Goal: Task Accomplishment & Management: Use online tool/utility

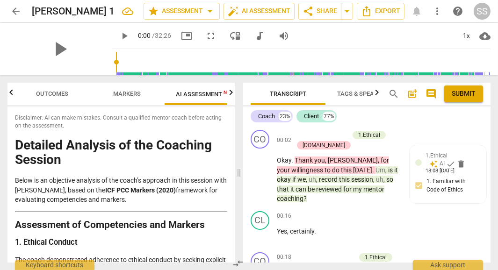
scroll to position [154, 0]
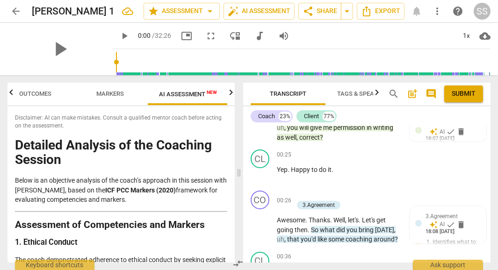
click at [17, 10] on span "arrow_back" at bounding box center [15, 11] width 11 height 11
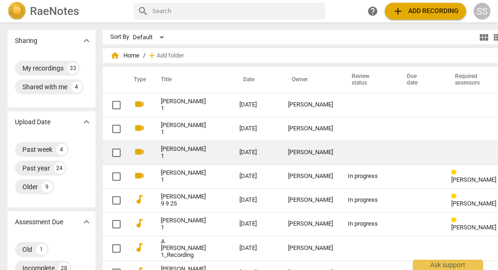
click at [170, 155] on link "[PERSON_NAME] 1" at bounding box center [183, 153] width 45 height 14
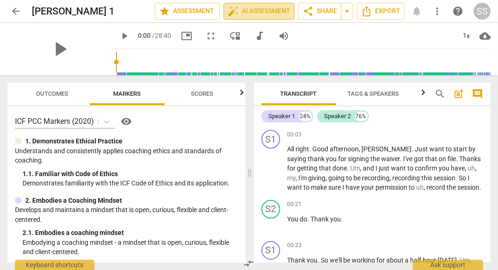
click at [257, 11] on span "auto_fix_high AI Assessment" at bounding box center [259, 11] width 63 height 11
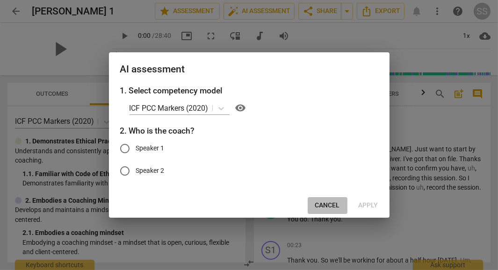
click at [320, 205] on span "Cancel" at bounding box center [327, 205] width 25 height 9
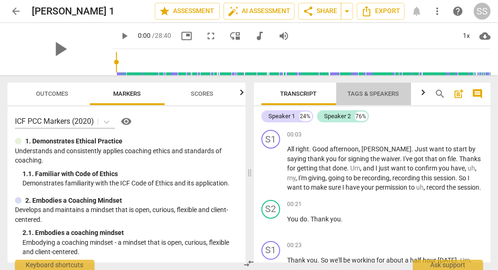
click at [371, 92] on span "Tags & Speakers" at bounding box center [373, 93] width 51 height 7
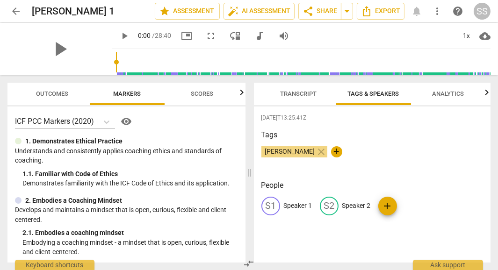
click at [292, 206] on p "Speaker 1" at bounding box center [298, 206] width 29 height 10
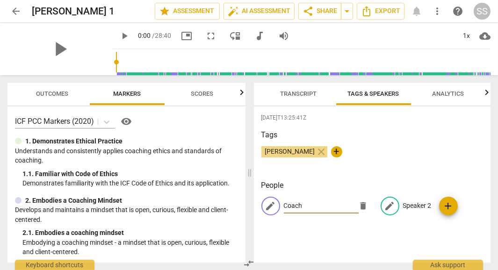
type input "Coach"
click at [417, 200] on div "edit Speaker 2" at bounding box center [406, 206] width 51 height 19
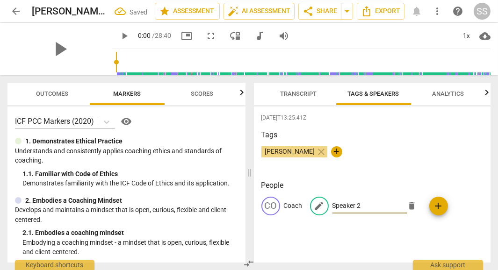
click at [367, 208] on input "Speaker 2" at bounding box center [369, 206] width 75 height 15
type input "S"
type input "Client"
click at [440, 238] on div "[DATE]T13:25:41Z Tags [PERSON_NAME] close + People CO Coach edit Client delete …" at bounding box center [372, 185] width 237 height 156
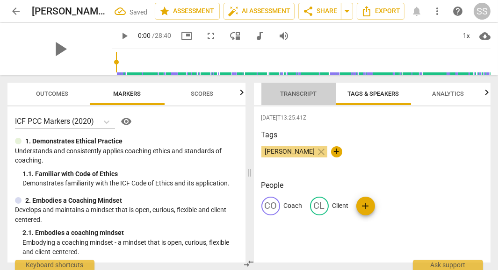
click at [297, 98] on span "Transcript" at bounding box center [298, 94] width 59 height 13
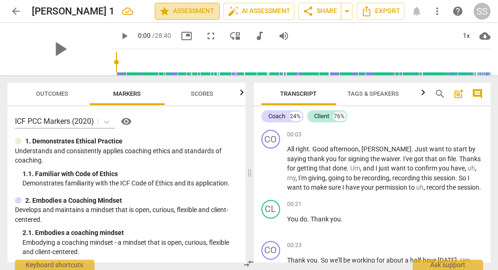
click at [190, 13] on span "star Assessment" at bounding box center [187, 11] width 57 height 11
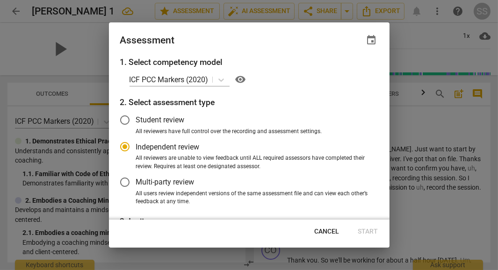
click at [393, 219] on div at bounding box center [249, 135] width 498 height 270
radio input "false"
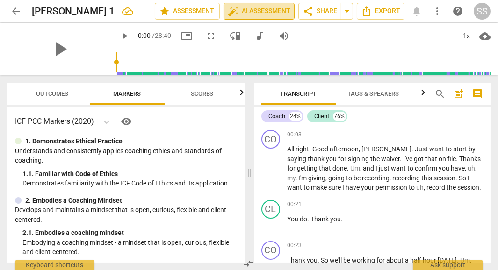
click at [257, 9] on span "auto_fix_high AI Assessment" at bounding box center [259, 11] width 63 height 11
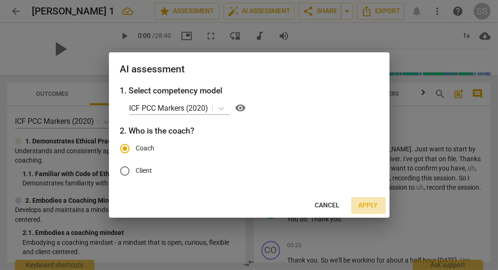
click at [366, 208] on span "Apply" at bounding box center [369, 205] width 20 height 9
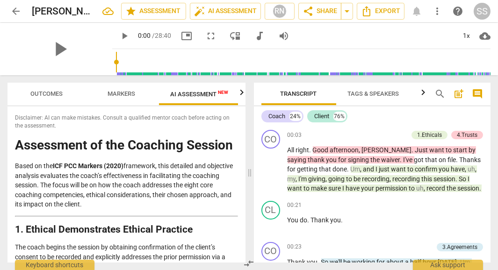
scroll to position [0, 7]
click at [16, 4] on button "arrow_back" at bounding box center [15, 11] width 17 height 17
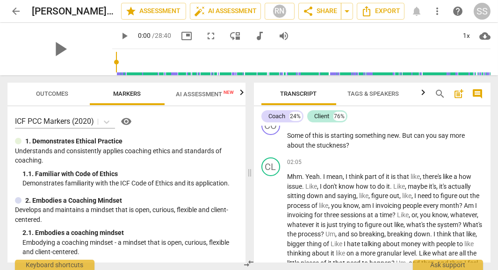
scroll to position [437, 0]
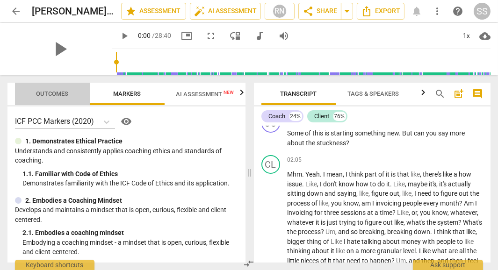
click at [60, 93] on span "Outcomes" at bounding box center [52, 93] width 32 height 7
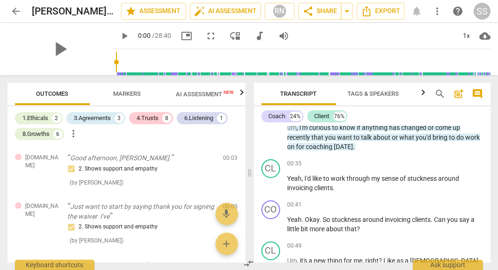
scroll to position [0, 0]
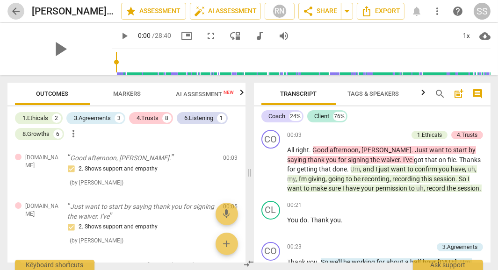
click at [15, 8] on span "arrow_back" at bounding box center [15, 11] width 11 height 11
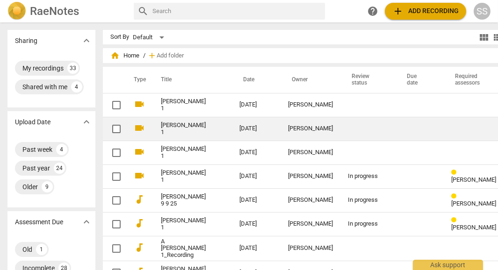
click at [170, 125] on link "[PERSON_NAME] 1" at bounding box center [183, 129] width 45 height 14
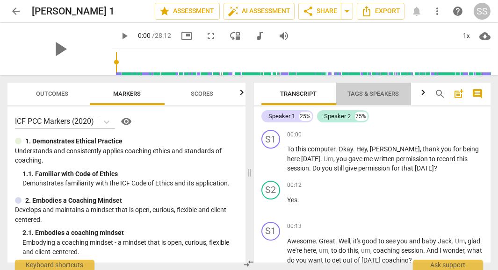
click at [372, 94] on span "Tags & Speakers" at bounding box center [373, 93] width 51 height 7
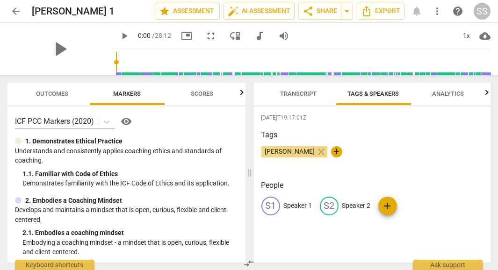
click at [307, 97] on span "Transcript" at bounding box center [298, 93] width 36 height 7
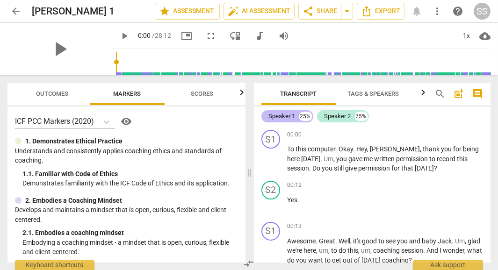
click at [288, 116] on div "Speaker 1" at bounding box center [282, 116] width 27 height 9
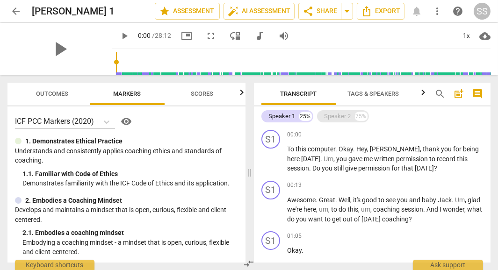
click at [328, 116] on div "Speaker 2" at bounding box center [337, 116] width 27 height 9
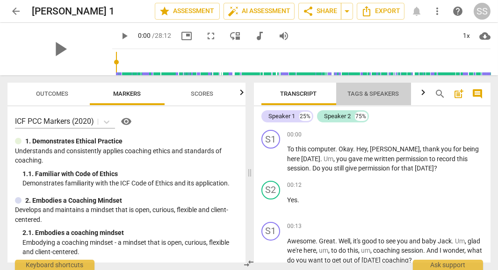
click at [376, 93] on span "Tags & Speakers" at bounding box center [373, 93] width 51 height 7
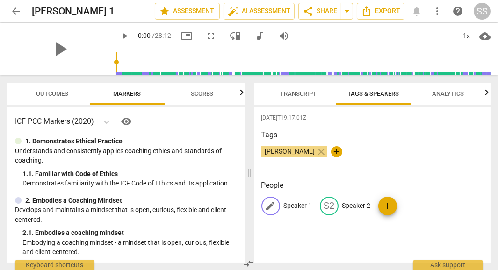
click at [294, 209] on p "Speaker 1" at bounding box center [298, 206] width 29 height 10
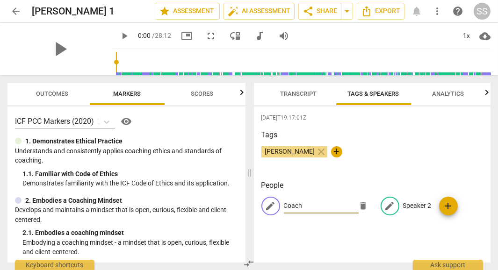
type input "Coach"
click at [413, 204] on p "Speaker 2" at bounding box center [417, 206] width 29 height 10
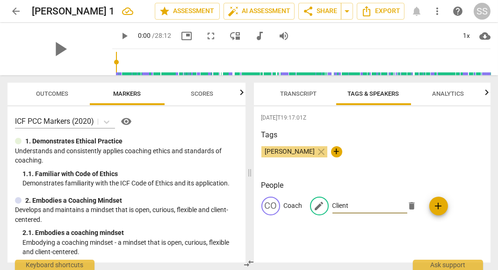
type input "Client"
click at [467, 183] on h3 "People" at bounding box center [372, 185] width 222 height 11
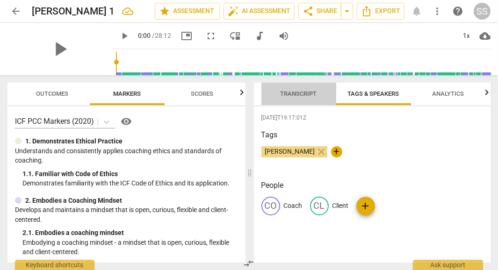
click at [303, 93] on span "Transcript" at bounding box center [298, 93] width 36 height 7
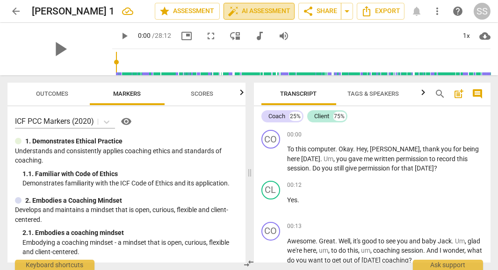
click at [256, 11] on span "auto_fix_high AI Assessment" at bounding box center [259, 11] width 63 height 11
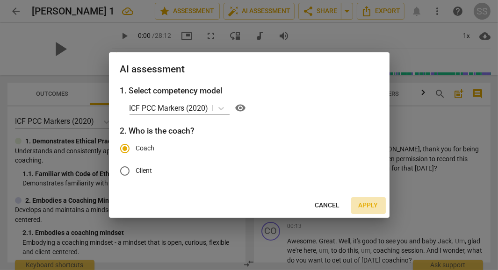
click at [371, 201] on button "Apply" at bounding box center [368, 205] width 35 height 17
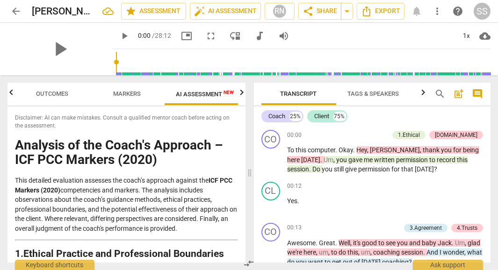
scroll to position [0, 7]
click at [284, 15] on div "RN" at bounding box center [280, 11] width 14 height 14
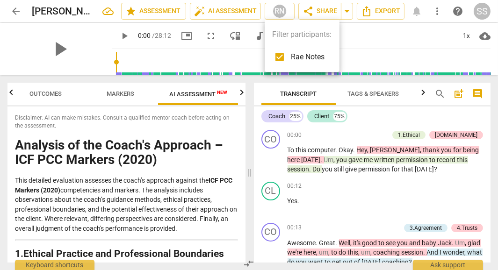
click at [369, 29] on div at bounding box center [249, 135] width 498 height 270
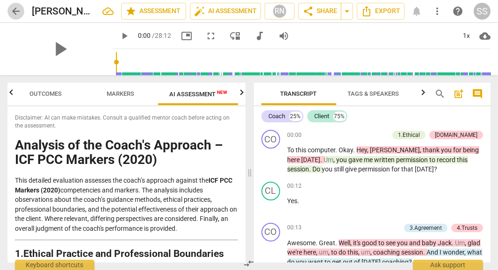
click at [17, 9] on span "arrow_back" at bounding box center [15, 11] width 11 height 11
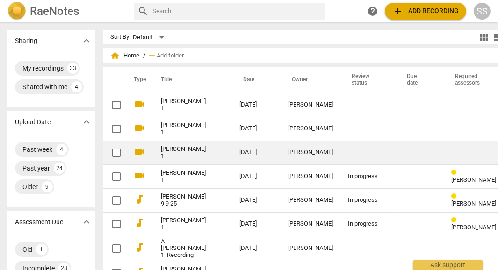
click at [163, 155] on link "[PERSON_NAME] 1" at bounding box center [183, 153] width 45 height 14
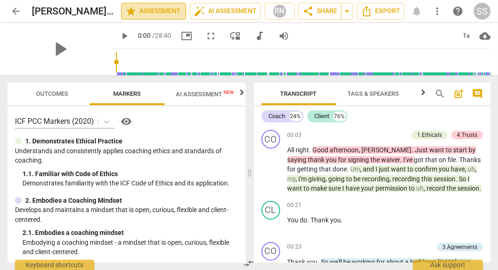
click at [170, 11] on span "star Assessment" at bounding box center [153, 11] width 57 height 11
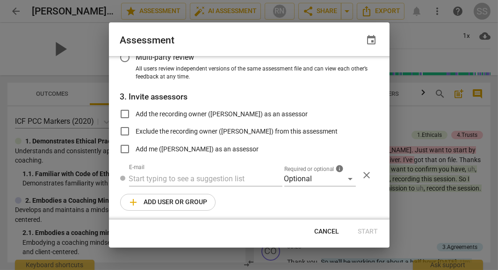
scroll to position [127, 0]
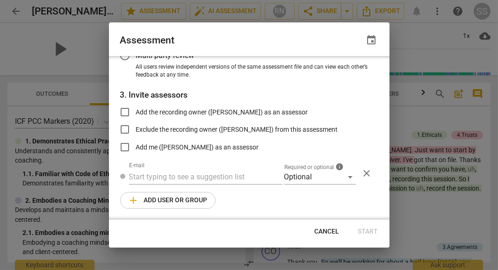
radio input "false"
click at [127, 109] on input "Add the recording owner ([PERSON_NAME]) as an assessor" at bounding box center [125, 112] width 22 height 22
checkbox input "true"
click at [363, 225] on button "Start" at bounding box center [368, 231] width 35 height 17
radio input "false"
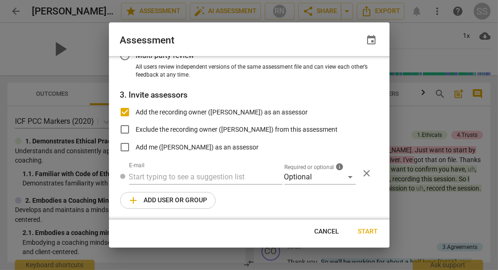
type input "[PERSON_NAME] <[DOMAIN_NAME][EMAIL_ADDRESS][DOMAIN_NAME]>"
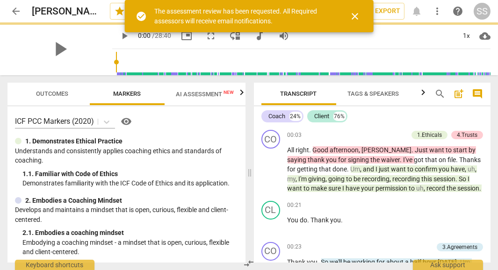
scroll to position [69, 0]
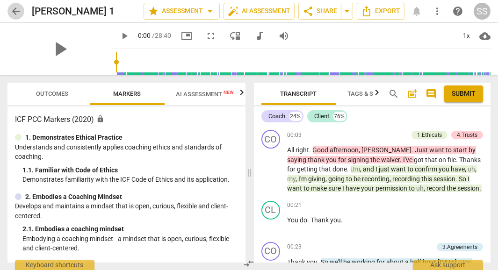
click at [12, 12] on span "arrow_back" at bounding box center [15, 11] width 11 height 11
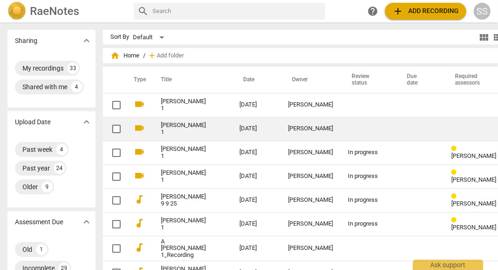
click at [232, 128] on td "[DATE]" at bounding box center [256, 129] width 49 height 24
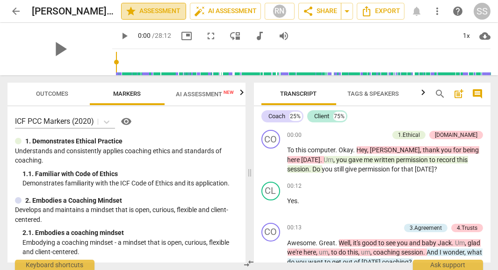
click at [163, 14] on span "star Assessment" at bounding box center [153, 11] width 57 height 11
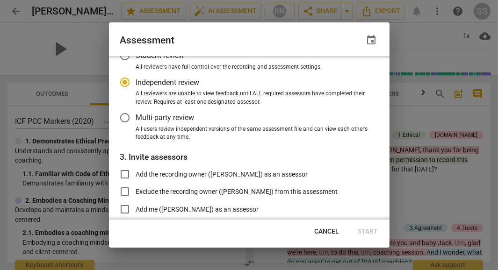
scroll to position [80, 0]
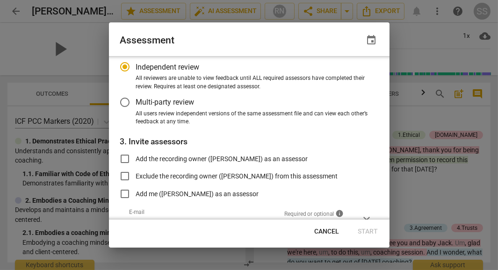
radio input "false"
click at [126, 157] on input "Add the recording owner ([PERSON_NAME]) as an assessor" at bounding box center [125, 159] width 22 height 22
checkbox input "true"
click at [361, 230] on span "Start" at bounding box center [368, 231] width 20 height 9
radio input "false"
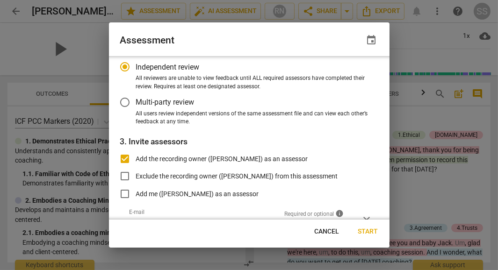
type input "[PERSON_NAME] <[DOMAIN_NAME][EMAIL_ADDRESS][DOMAIN_NAME]>"
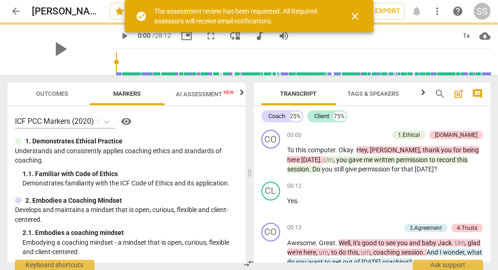
scroll to position [69, 0]
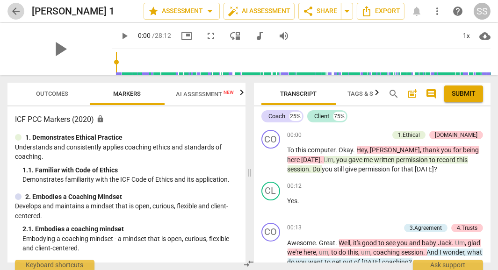
click at [11, 10] on span "arrow_back" at bounding box center [15, 11] width 11 height 11
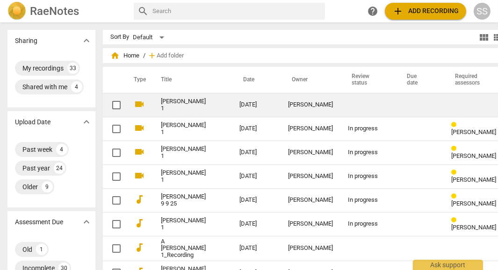
click at [164, 102] on link "[PERSON_NAME] 1" at bounding box center [183, 105] width 45 height 14
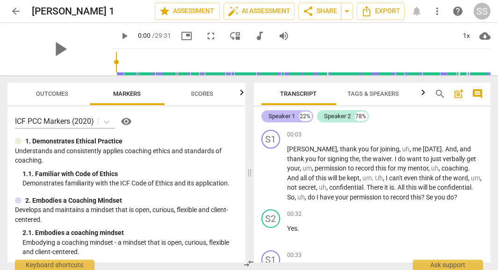
click at [306, 116] on div "22%" at bounding box center [305, 116] width 13 height 9
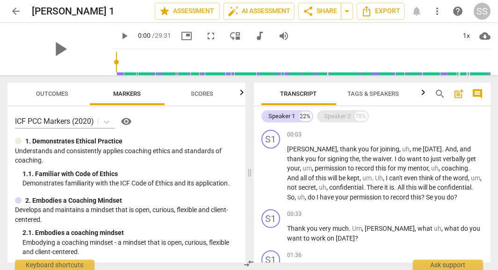
click at [358, 115] on div "78%" at bounding box center [361, 116] width 13 height 9
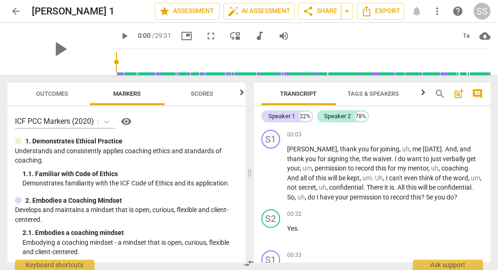
click at [373, 92] on span "Tags & Speakers" at bounding box center [373, 93] width 51 height 7
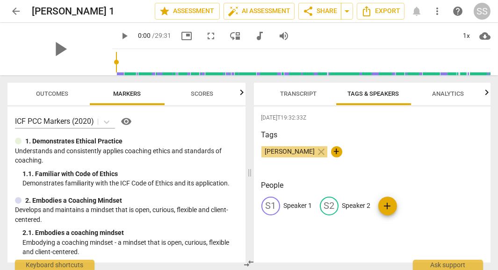
click at [300, 201] on p "Speaker 1" at bounding box center [298, 206] width 29 height 10
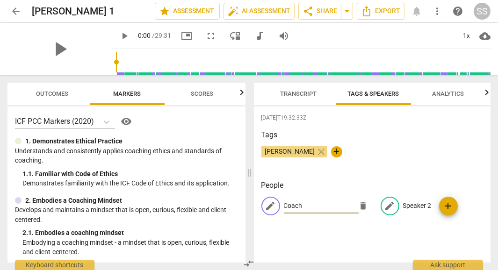
type input "Coach"
click at [413, 208] on p "Speaker 2" at bounding box center [417, 206] width 29 height 10
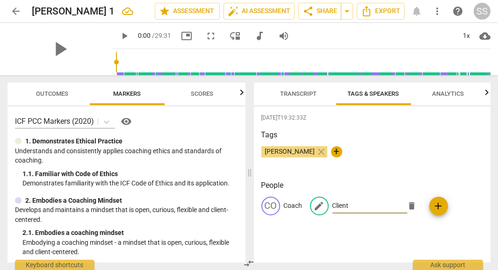
type input "Client"
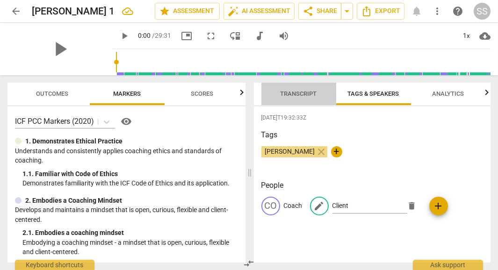
click at [300, 94] on span "Transcript" at bounding box center [298, 93] width 36 height 7
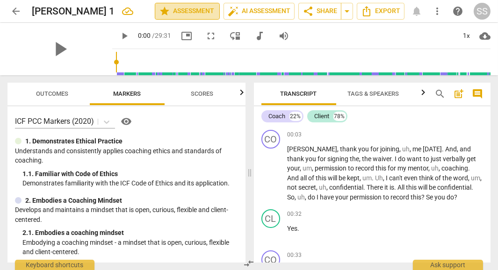
click at [180, 11] on span "star Assessment" at bounding box center [187, 11] width 57 height 11
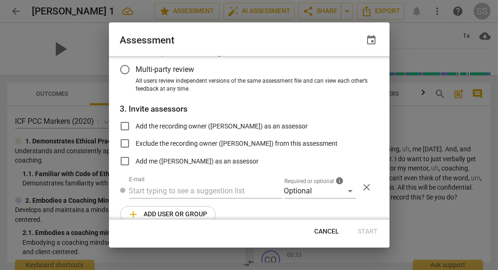
scroll to position [124, 0]
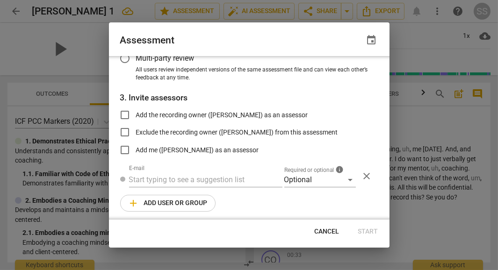
radio input "false"
click at [123, 112] on input "Add the recording owner ([PERSON_NAME]) as an assessor" at bounding box center [125, 115] width 22 height 22
checkbox input "true"
click at [369, 232] on span "Start" at bounding box center [368, 231] width 20 height 9
radio input "false"
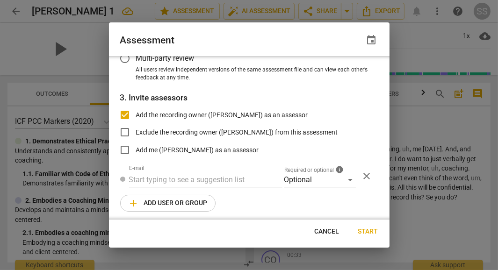
type input "[PERSON_NAME] <[DOMAIN_NAME][EMAIL_ADDRESS][DOMAIN_NAME]>"
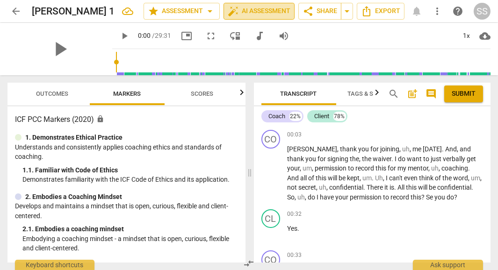
click at [245, 12] on span "auto_fix_high AI Assessment" at bounding box center [259, 11] width 63 height 11
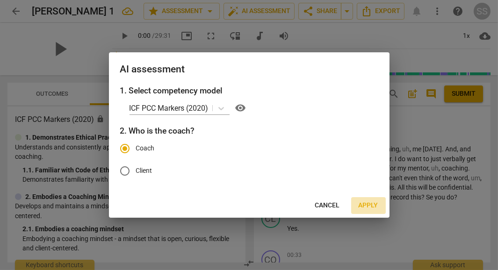
click at [369, 206] on span "Apply" at bounding box center [369, 205] width 20 height 9
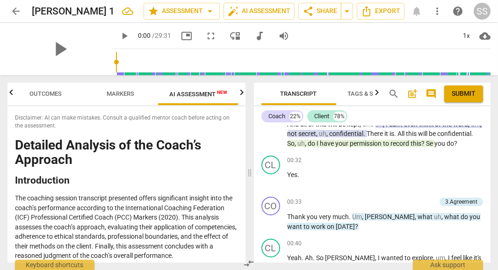
scroll to position [70, 0]
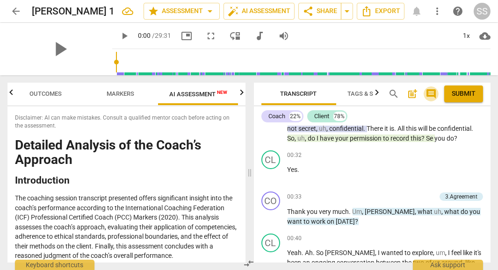
click at [434, 96] on span "comment" at bounding box center [430, 93] width 11 height 11
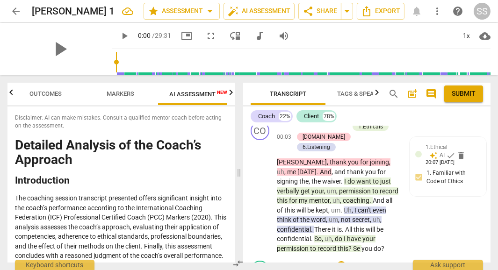
scroll to position [0, 0]
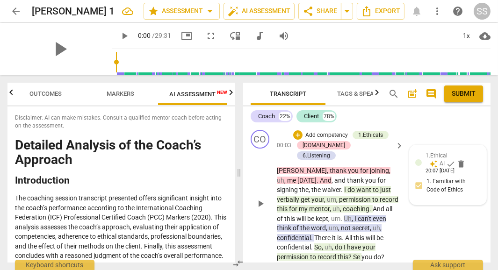
click at [418, 165] on div at bounding box center [418, 162] width 7 height 7
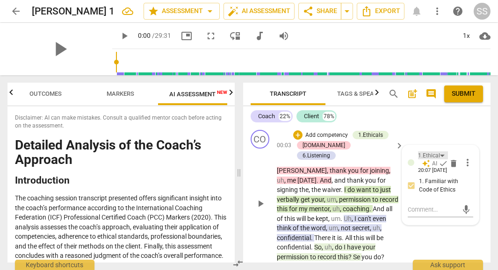
click at [443, 156] on div "1.Ethical" at bounding box center [433, 155] width 30 height 8
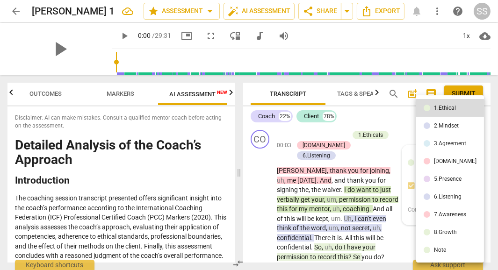
click at [397, 118] on div at bounding box center [249, 135] width 498 height 270
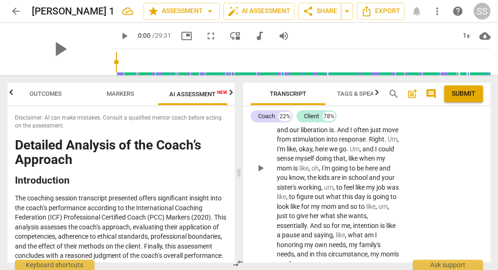
scroll to position [519, 0]
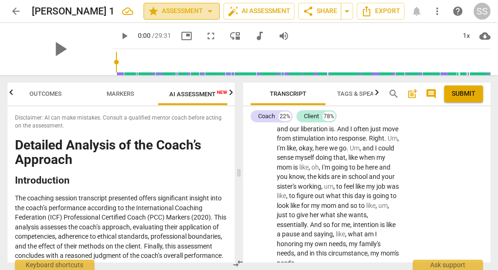
click at [193, 12] on span "star Assessment arrow_drop_down" at bounding box center [182, 11] width 68 height 11
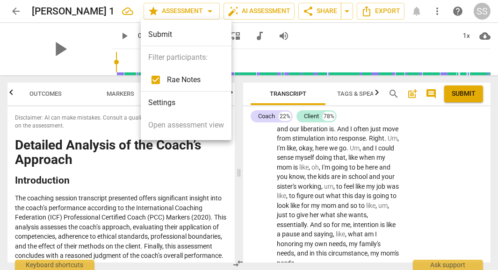
click at [206, 9] on div at bounding box center [249, 135] width 498 height 270
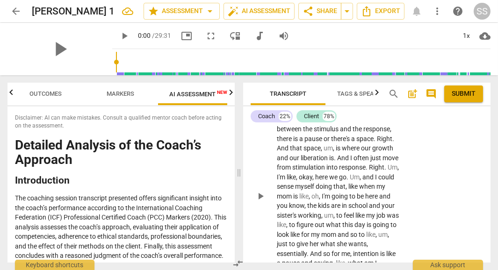
scroll to position [488, 0]
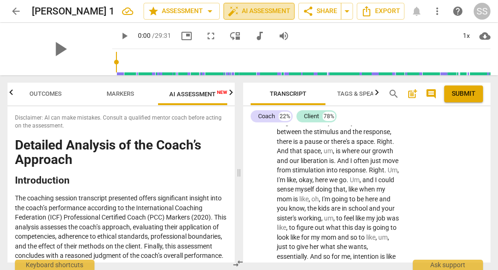
click at [263, 11] on span "auto_fix_high AI Assessment" at bounding box center [259, 11] width 63 height 11
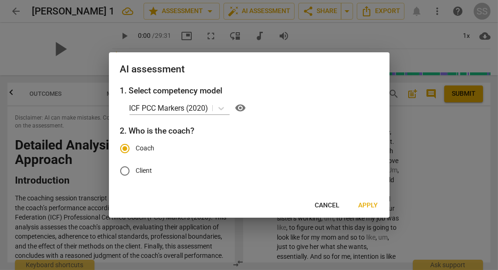
click at [368, 205] on span "Apply" at bounding box center [369, 205] width 20 height 9
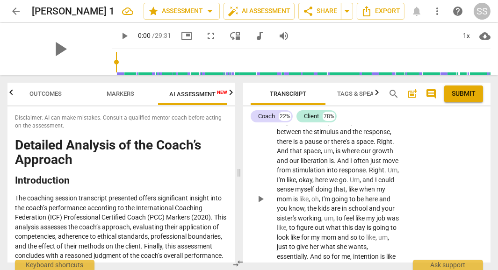
click at [459, 172] on div "CL play_arrow pause 01:45 + Add competency keyboard_arrow_right M . So , um , I…" at bounding box center [366, 191] width 247 height 224
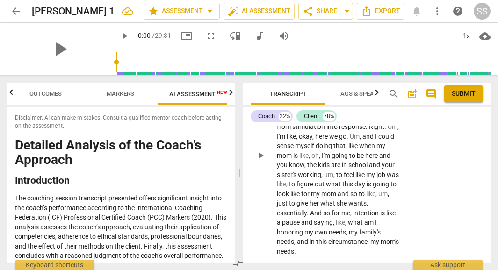
scroll to position [530, 0]
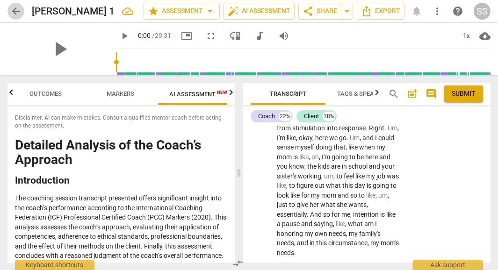
click at [16, 12] on span "arrow_back" at bounding box center [15, 11] width 11 height 11
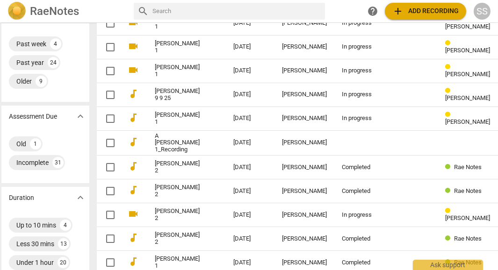
scroll to position [0, 6]
